Goal: Task Accomplishment & Management: Use online tool/utility

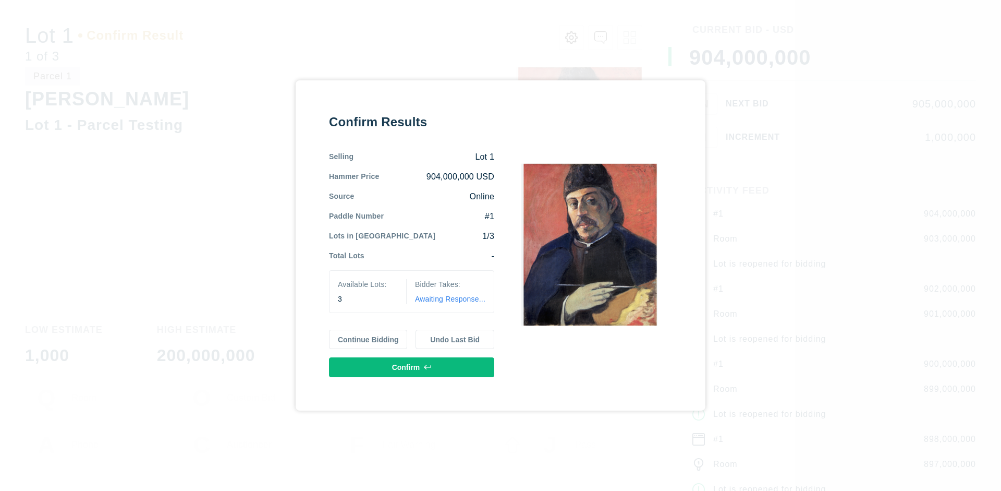
click at [369, 339] on button "Continue Bidding" at bounding box center [368, 340] width 79 height 20
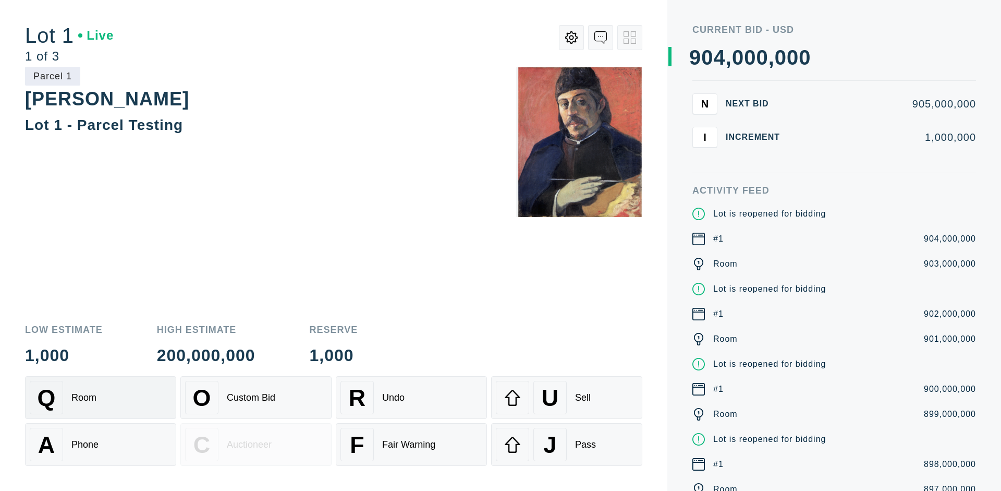
click at [101, 397] on div "Q Room" at bounding box center [101, 397] width 142 height 33
